Goal: Transaction & Acquisition: Purchase product/service

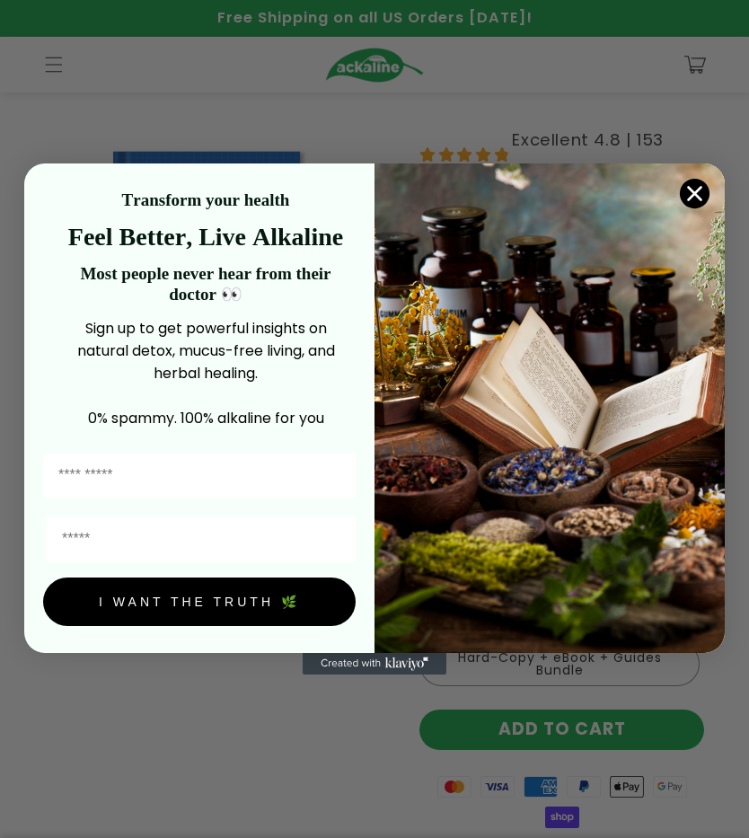
click at [712, 207] on img "POPUP Form" at bounding box center [549, 407] width 350 height 489
click at [707, 189] on circle "Close dialog" at bounding box center [695, 194] width 30 height 30
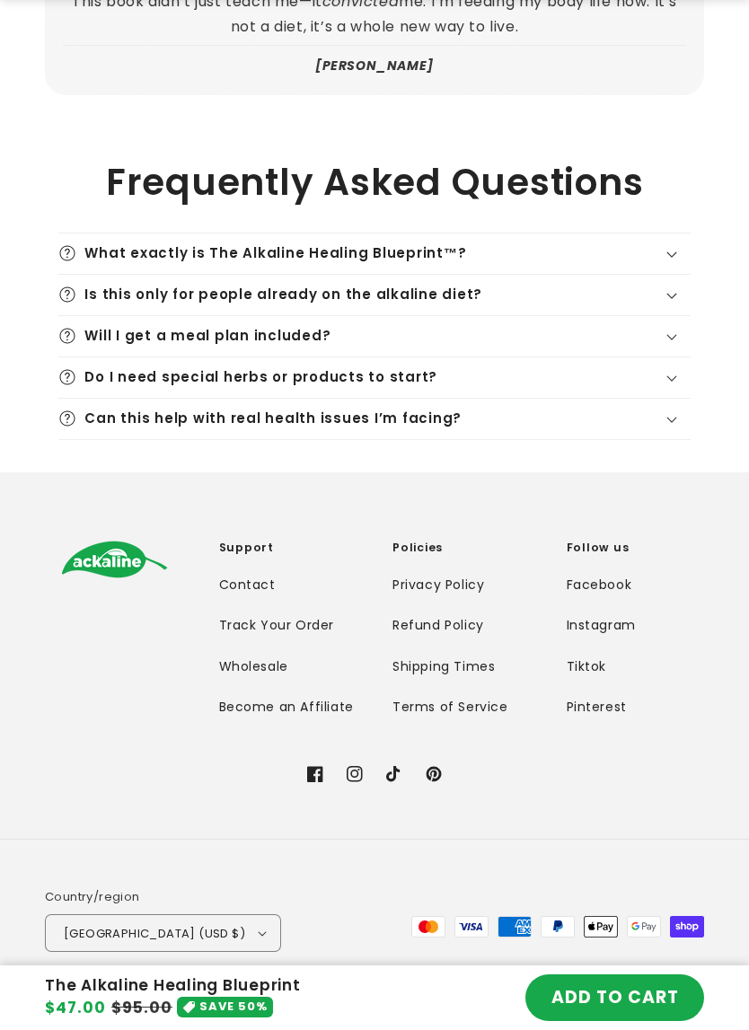
scroll to position [6215, 0]
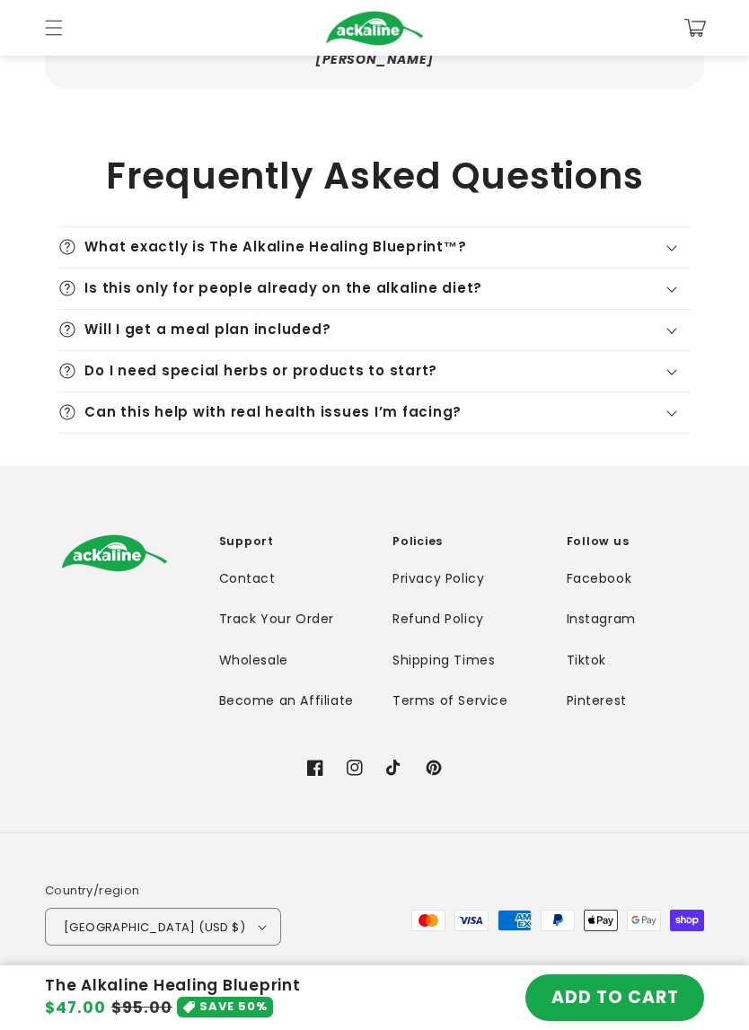
click at [671, 246] on icon at bounding box center [671, 248] width 10 height 5
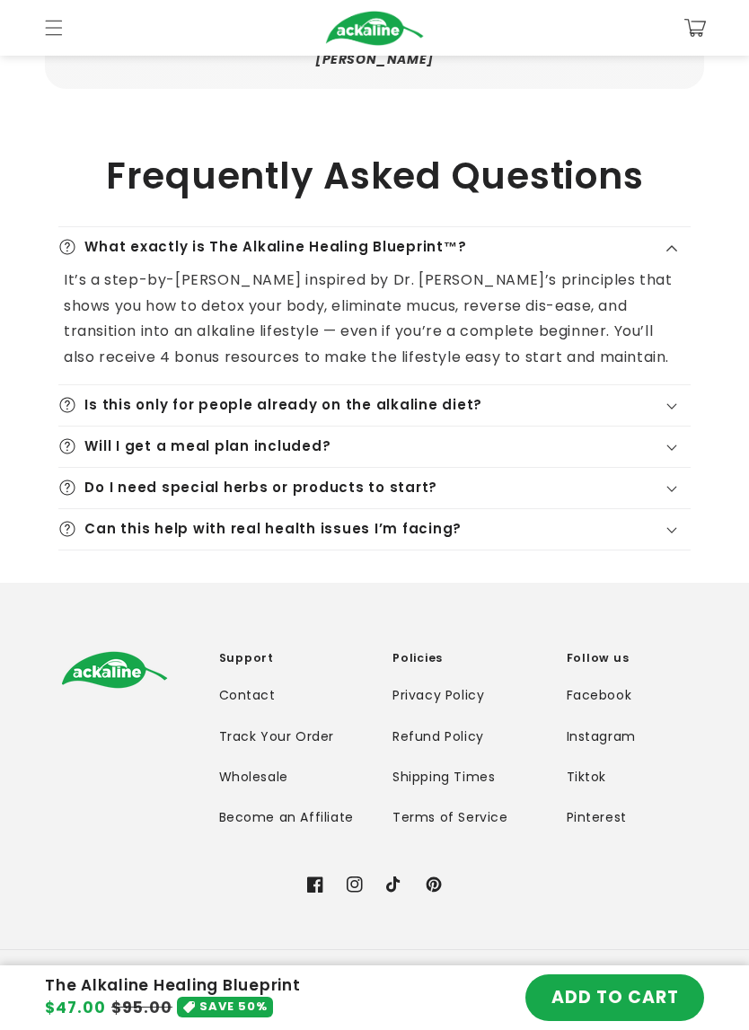
click at [685, 396] on div "Is this only for people already on the alkaline diet?" at bounding box center [374, 405] width 632 height 18
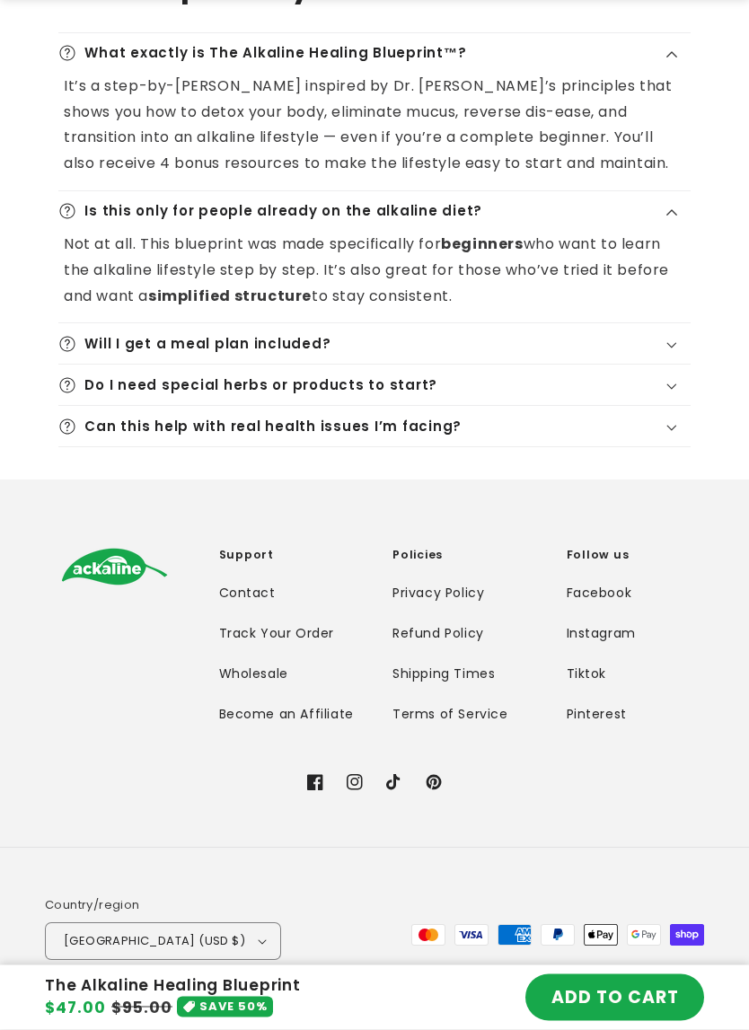
scroll to position [6416, 0]
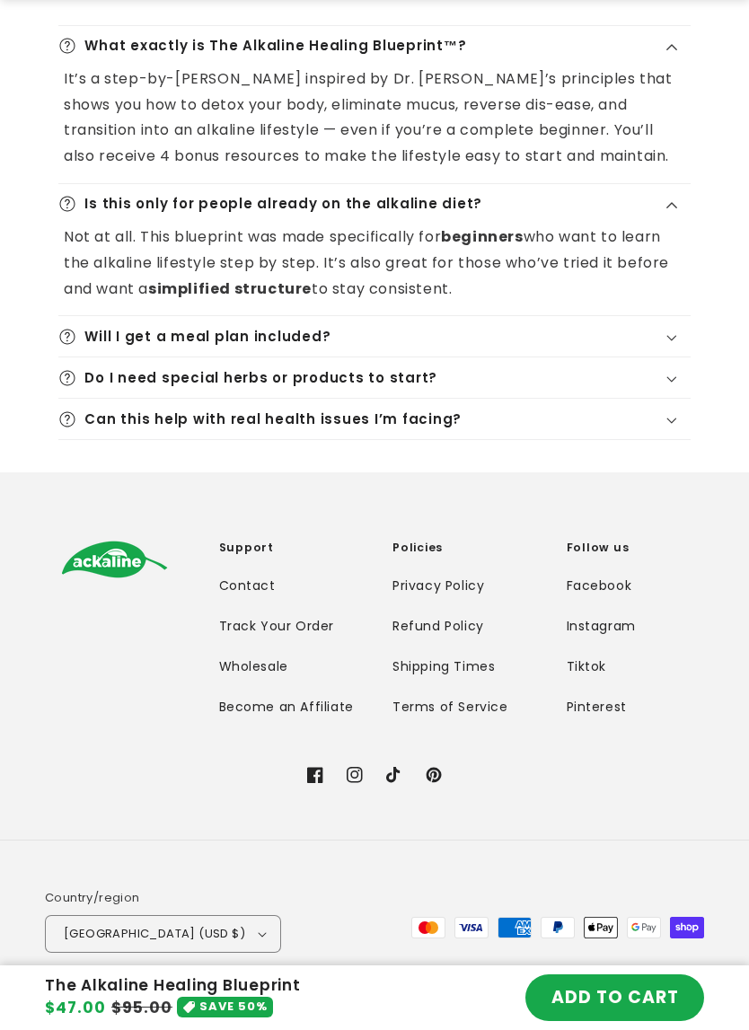
click at [685, 328] on div "Will I get a meal plan included?" at bounding box center [374, 337] width 632 height 18
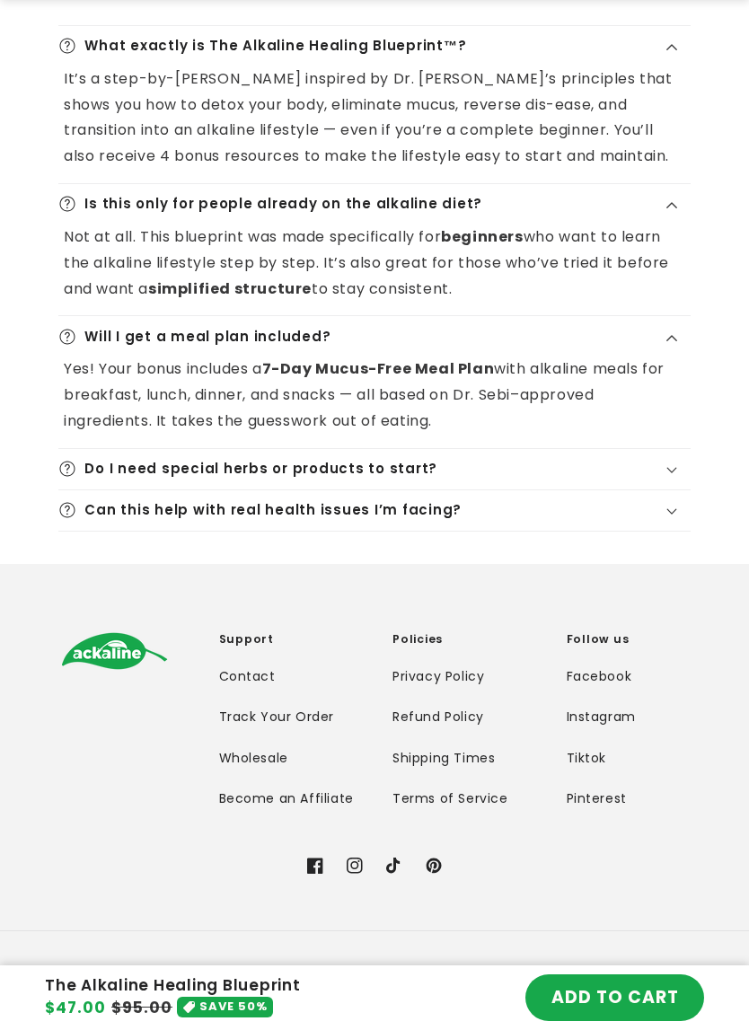
click at [680, 449] on summary "Do I need special herbs or products to start?" at bounding box center [374, 469] width 632 height 40
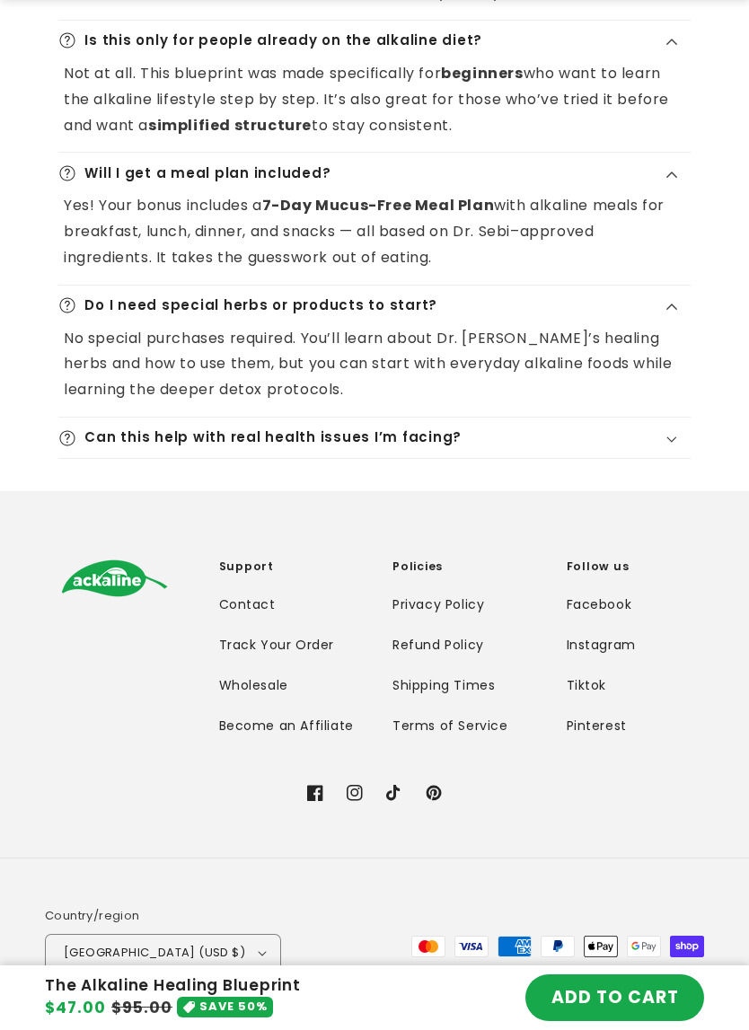
scroll to position [6595, 0]
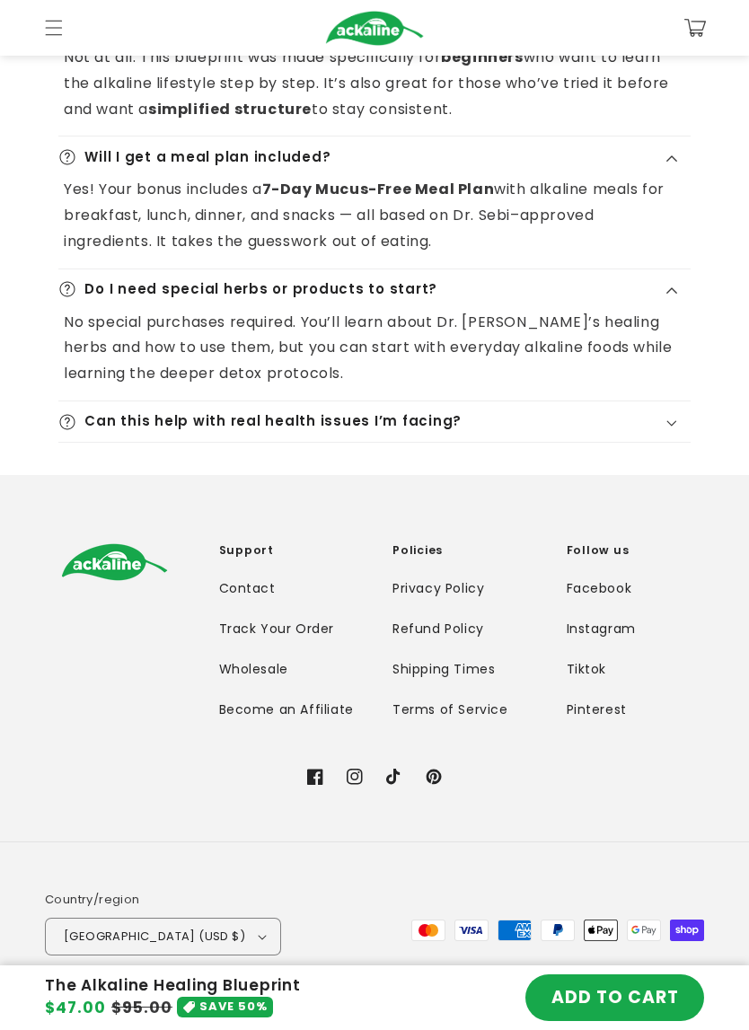
click at [676, 401] on summary "Can this help with real health issues I’m facing?" at bounding box center [374, 421] width 632 height 40
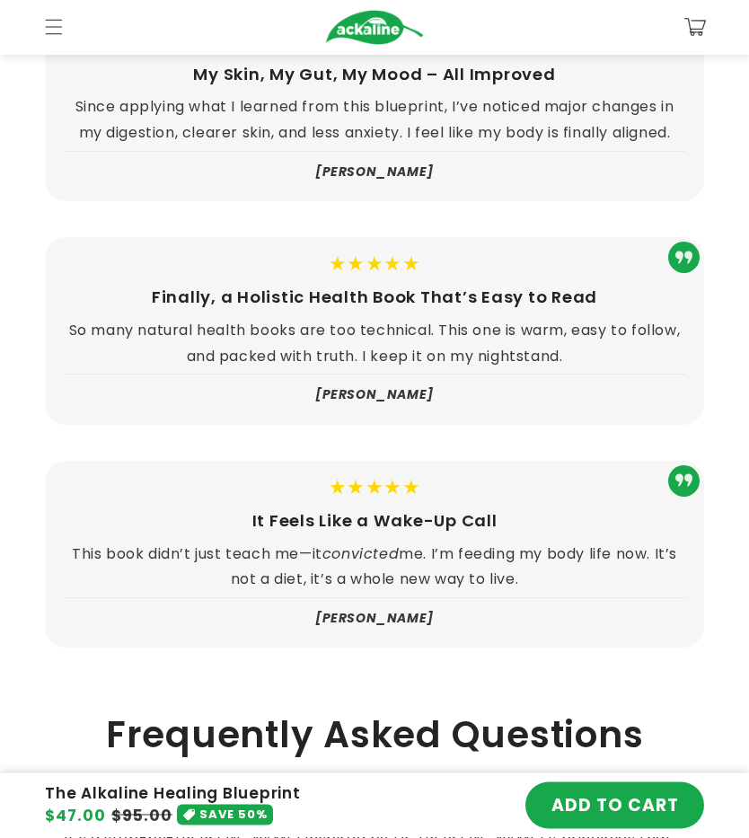
scroll to position [5656, 0]
click at [654, 800] on button "ADD TO CART" at bounding box center [614, 805] width 179 height 47
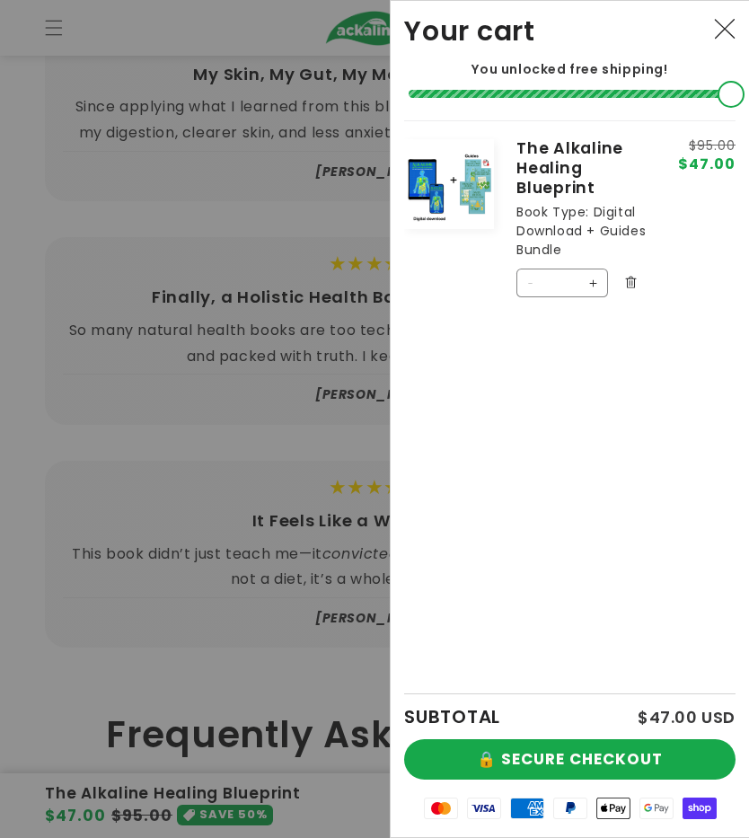
click at [724, 31] on icon "Close" at bounding box center [725, 29] width 22 height 22
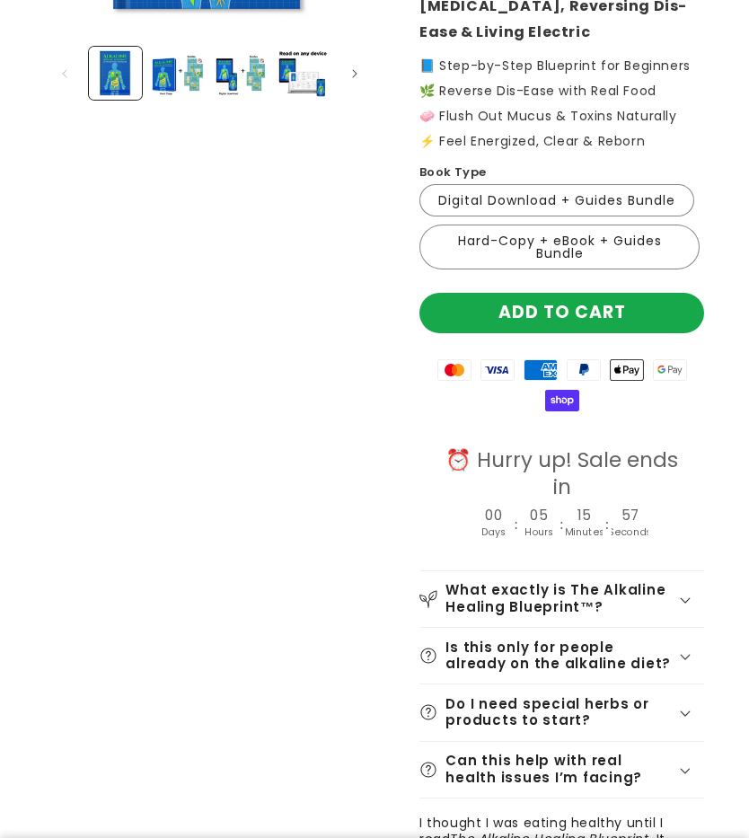
scroll to position [0, 0]
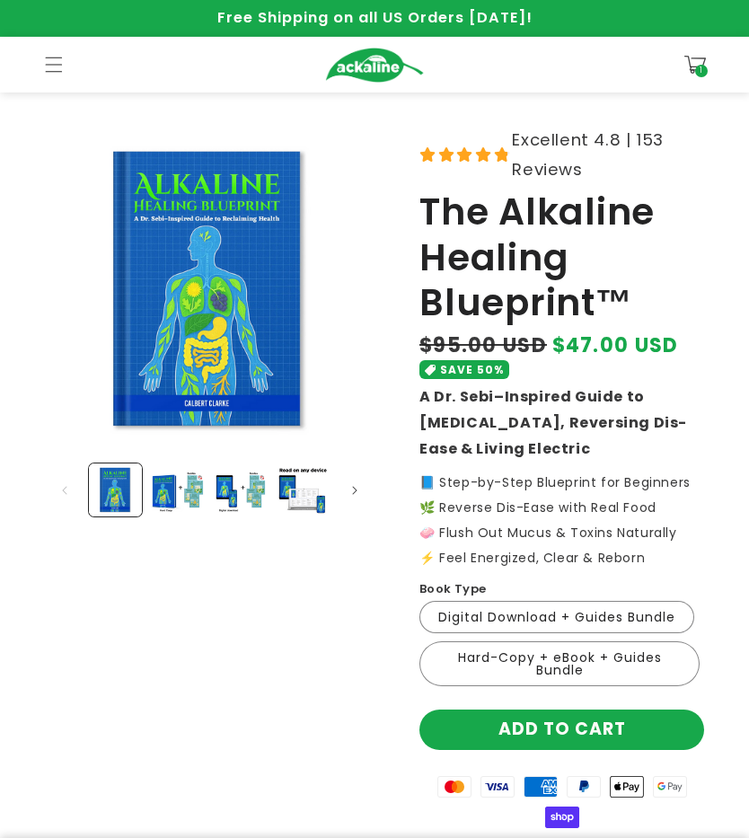
click at [632, 611] on label "Digital Download + Guides Bundle Variant sold out or unavailable" at bounding box center [556, 617] width 275 height 32
click at [635, 657] on label "Hard-Copy + eBook + Guides Bundle Variant sold out or unavailable" at bounding box center [559, 663] width 280 height 45
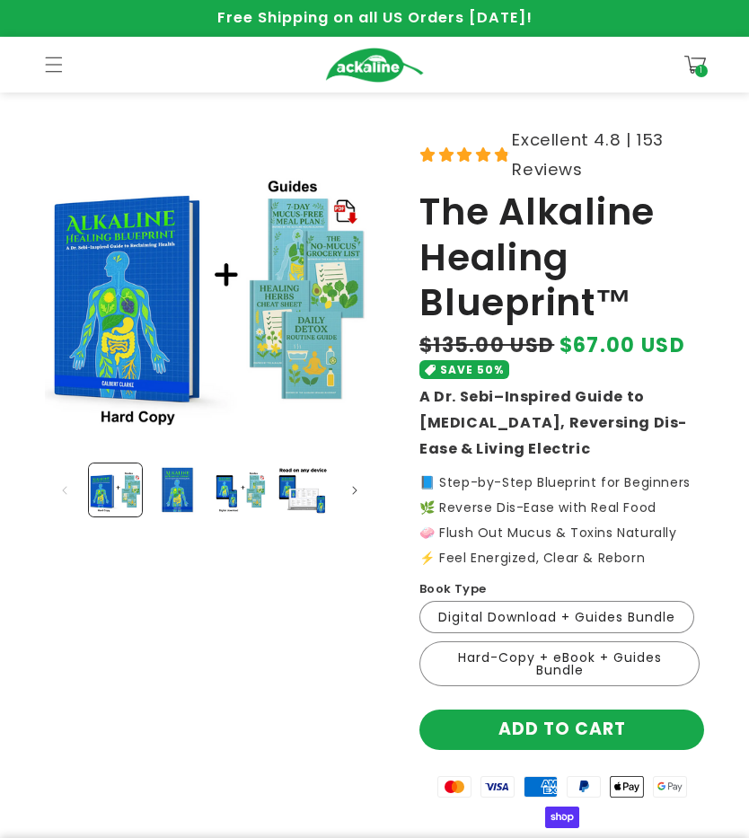
click at [644, 619] on label "Digital Download + Guides Bundle Variant sold out or unavailable" at bounding box center [556, 617] width 275 height 32
